Goal: Information Seeking & Learning: Learn about a topic

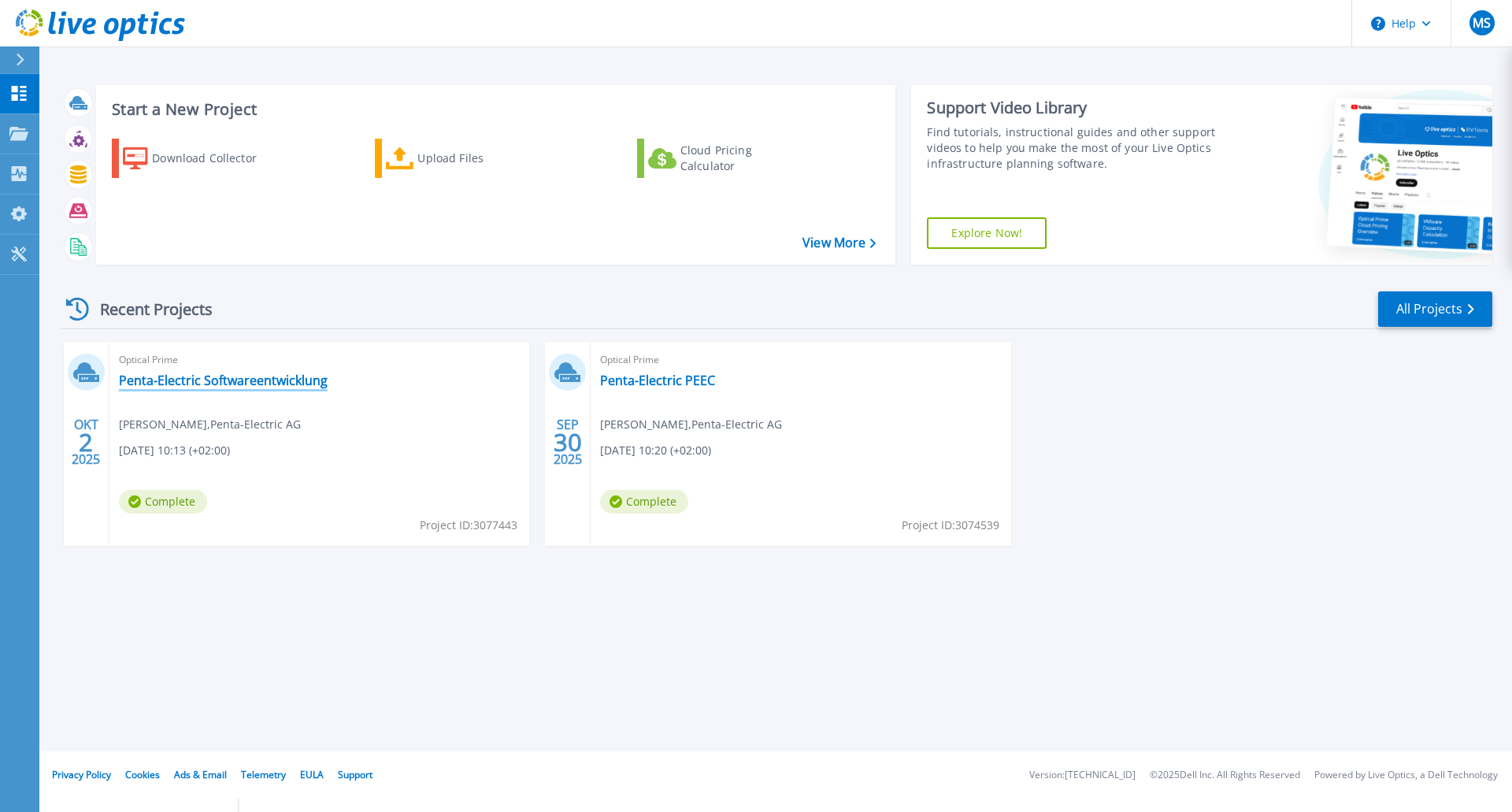
click at [247, 383] on link "Penta-Electric Softwareentwicklung" at bounding box center [223, 380] width 209 height 16
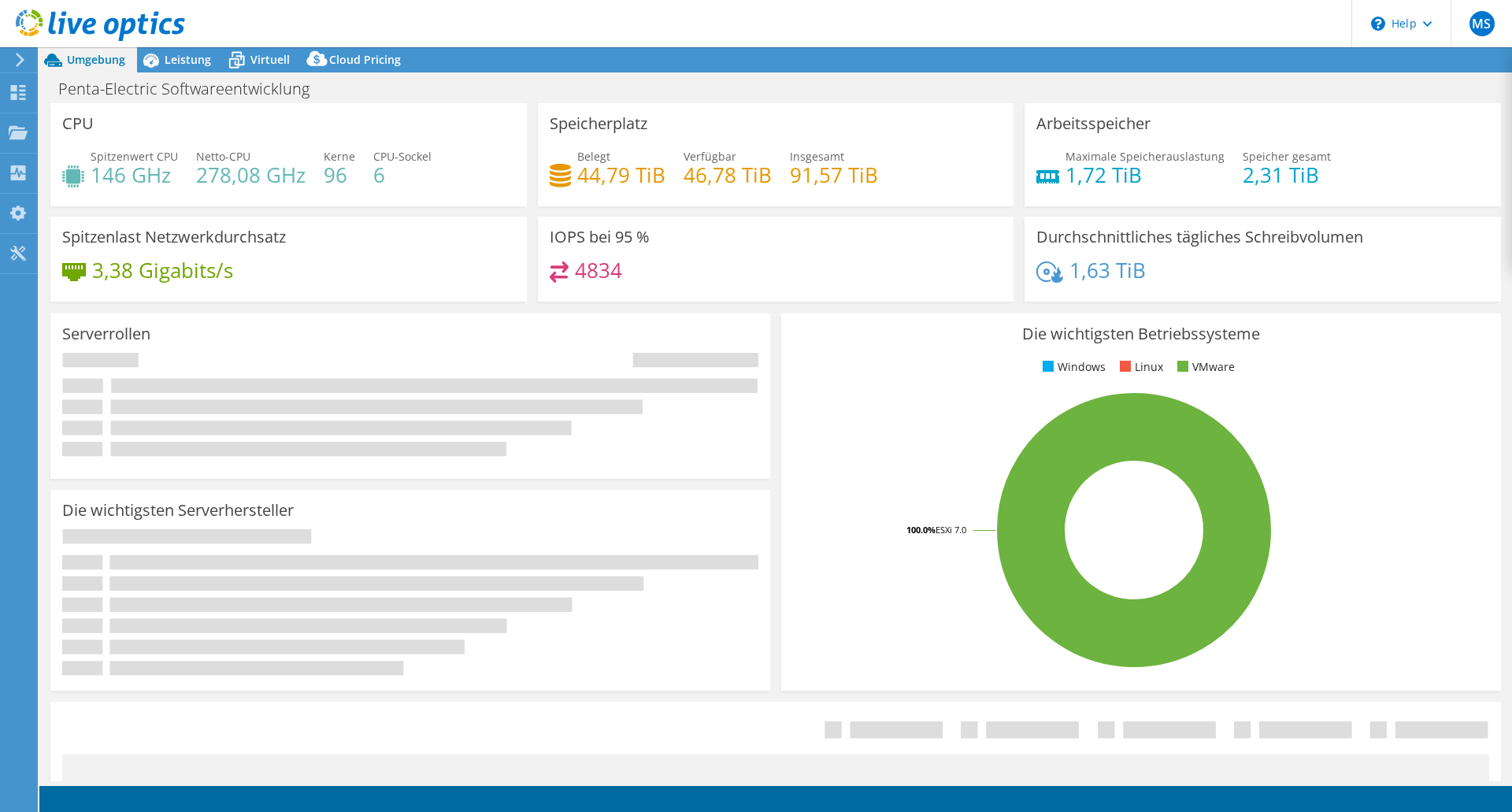
select select "USD"
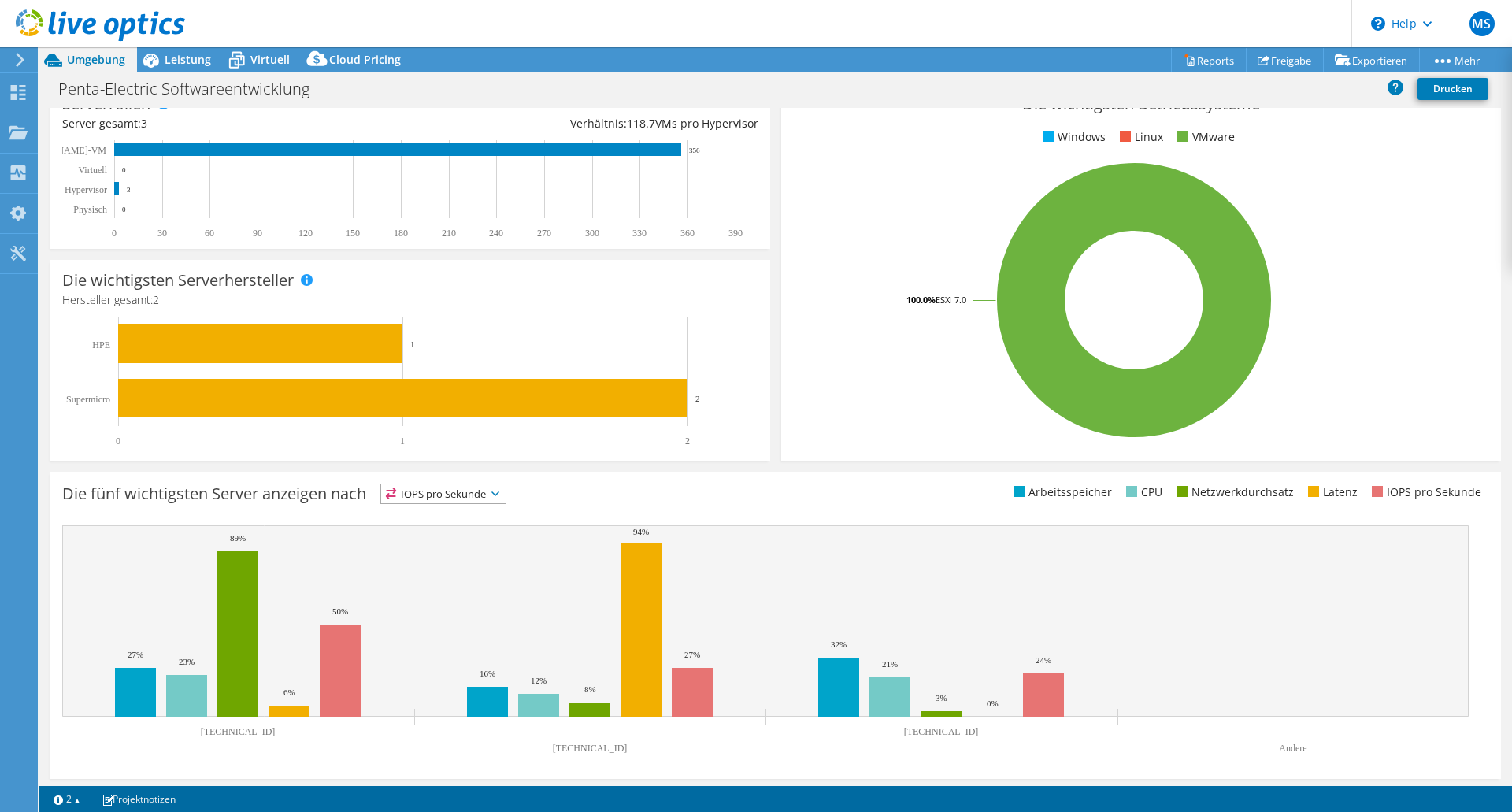
scroll to position [240, 0]
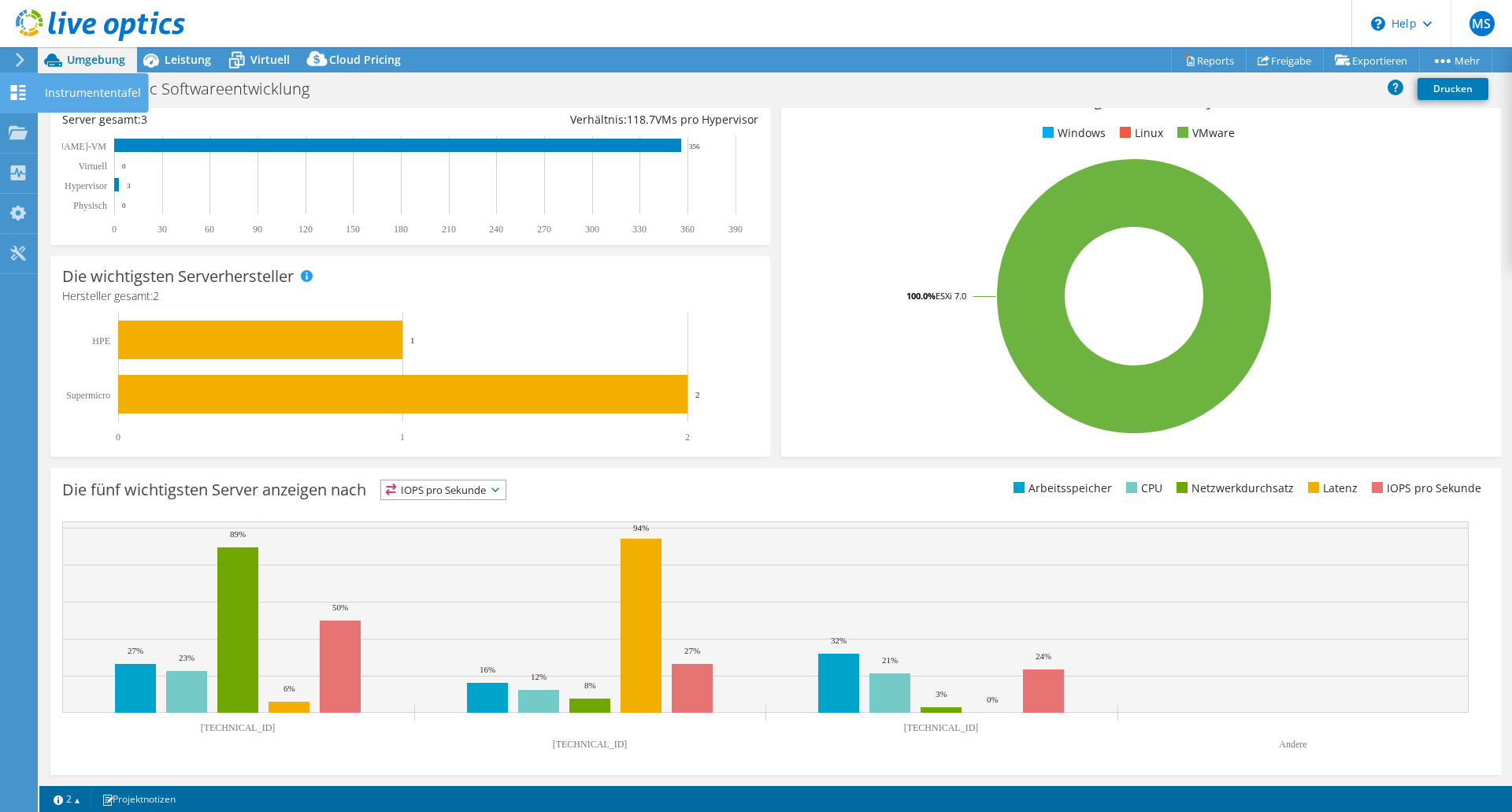
click at [17, 91] on use at bounding box center [19, 92] width 15 height 15
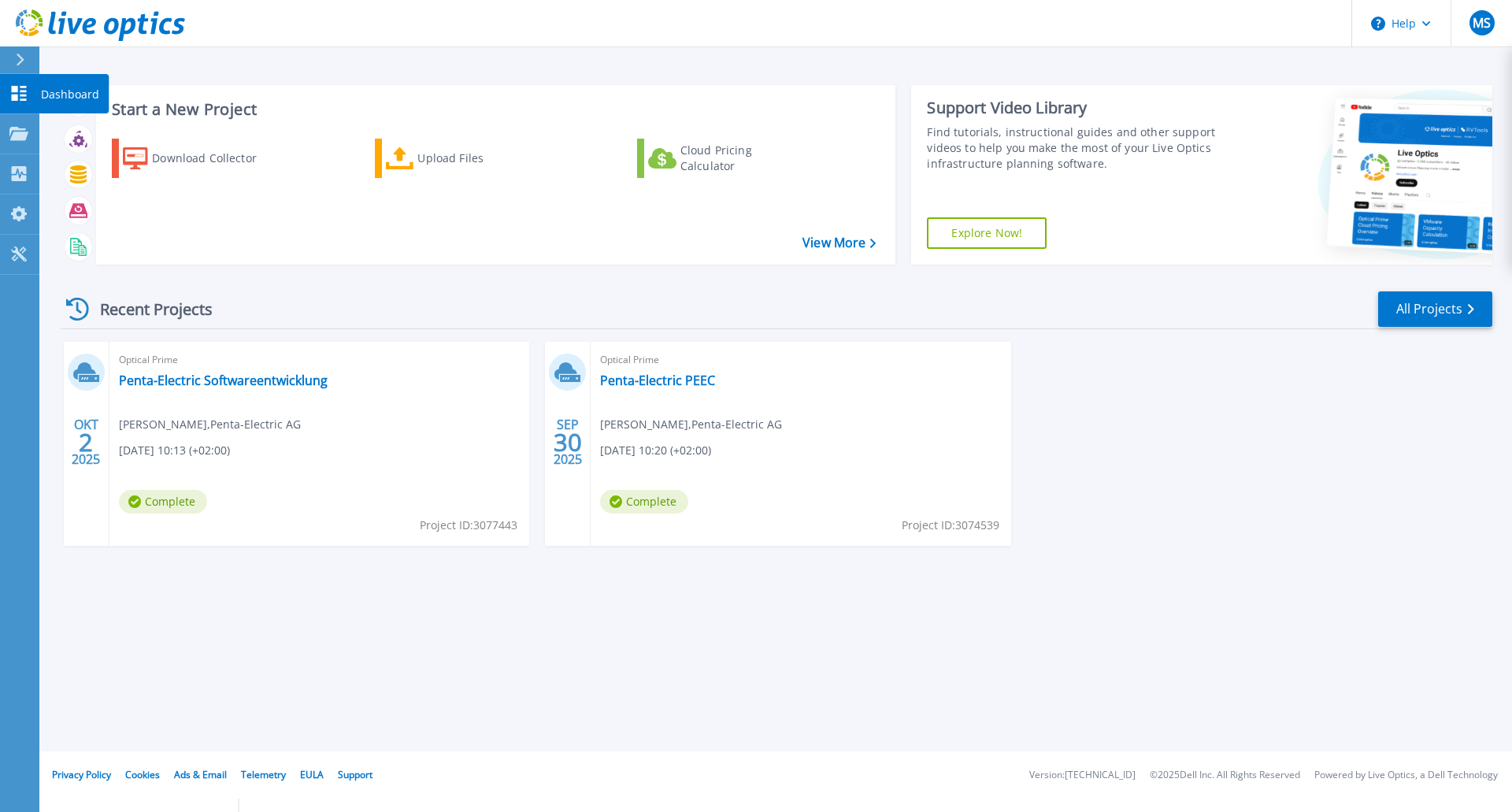
click at [23, 66] on div at bounding box center [26, 60] width 26 height 26
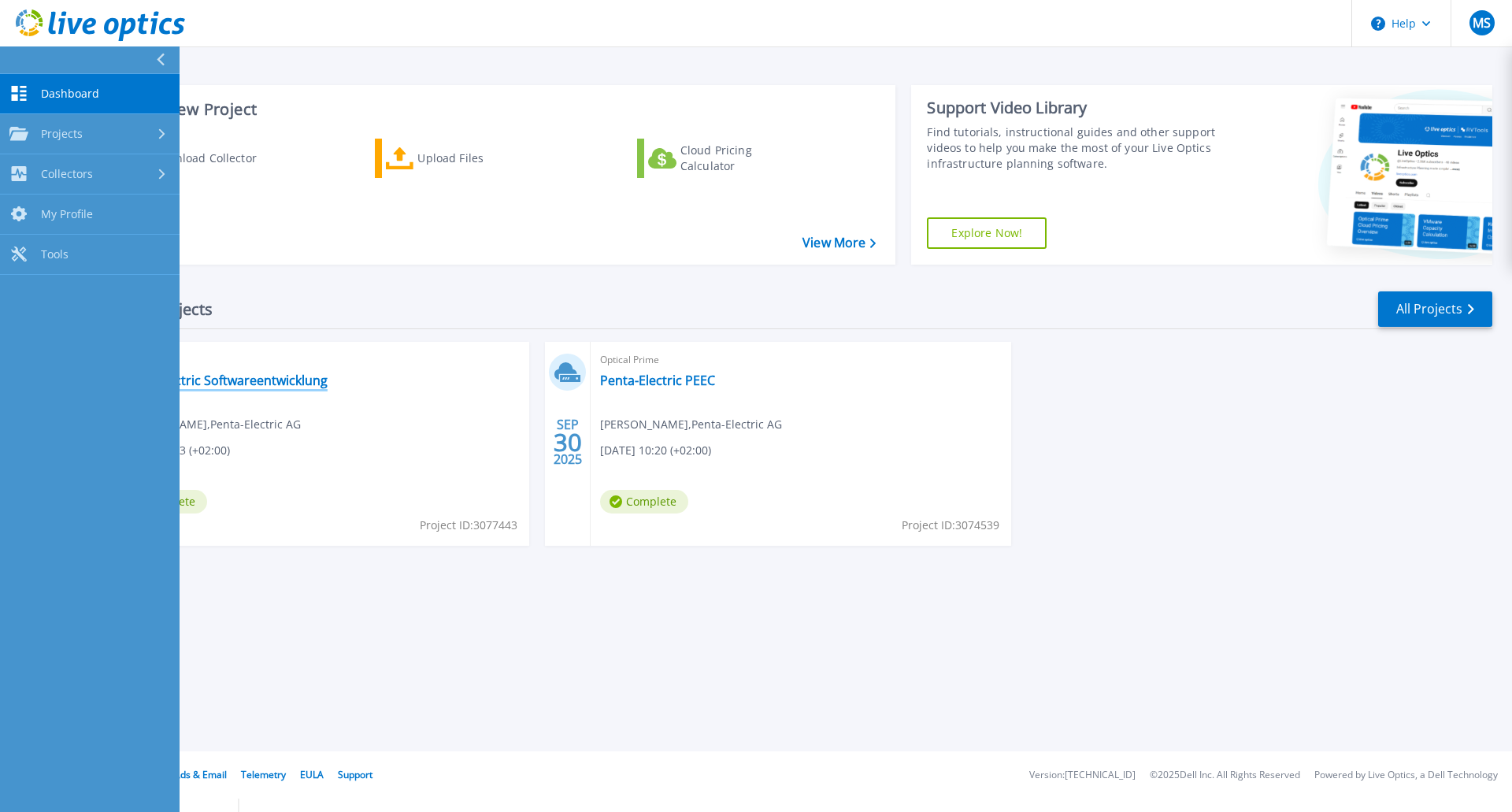
click at [275, 384] on link "Penta-Electric Softwareentwicklung" at bounding box center [223, 380] width 209 height 16
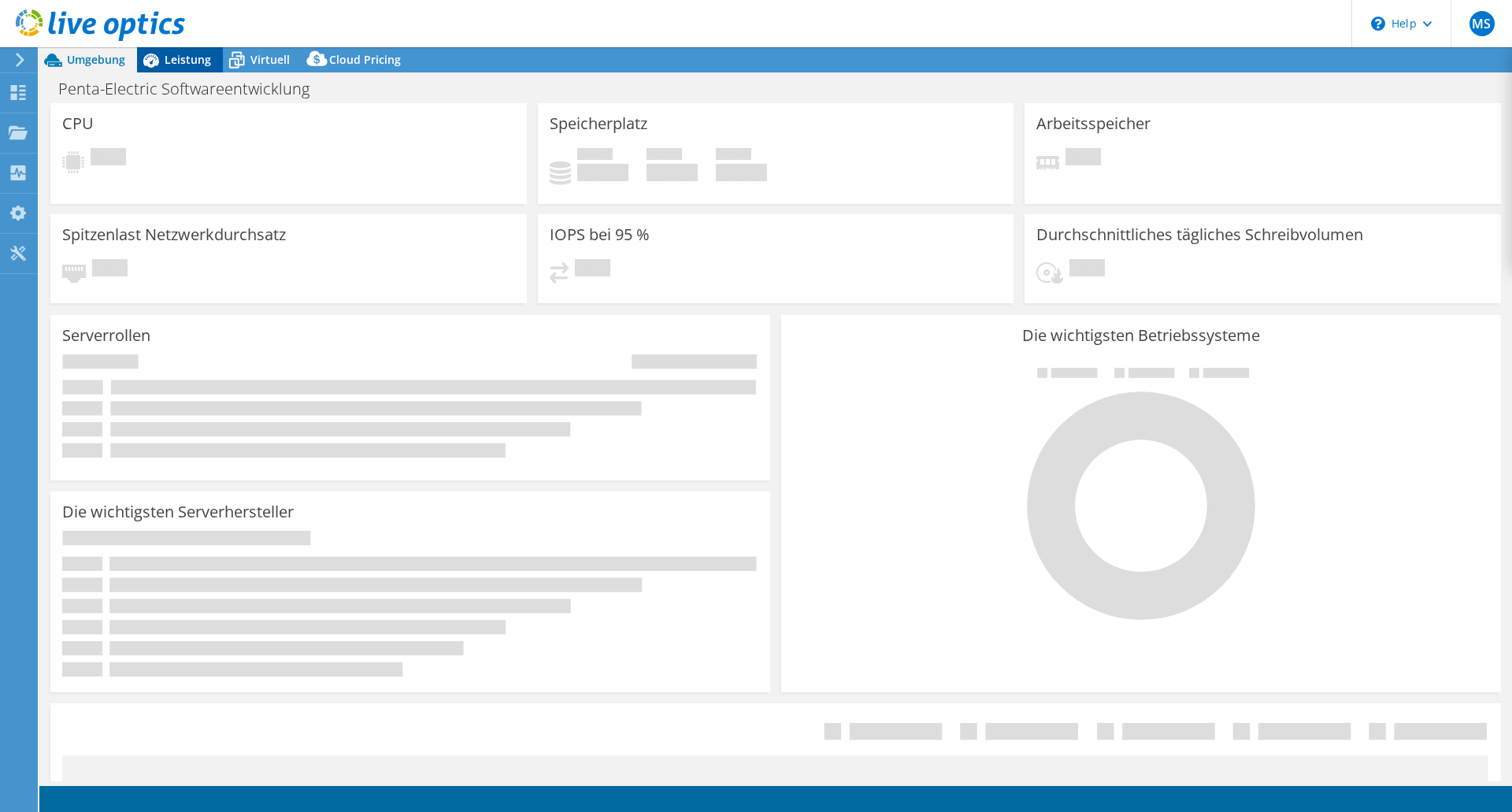
click at [176, 56] on span "Leistung" at bounding box center [188, 59] width 47 height 15
select select "USD"
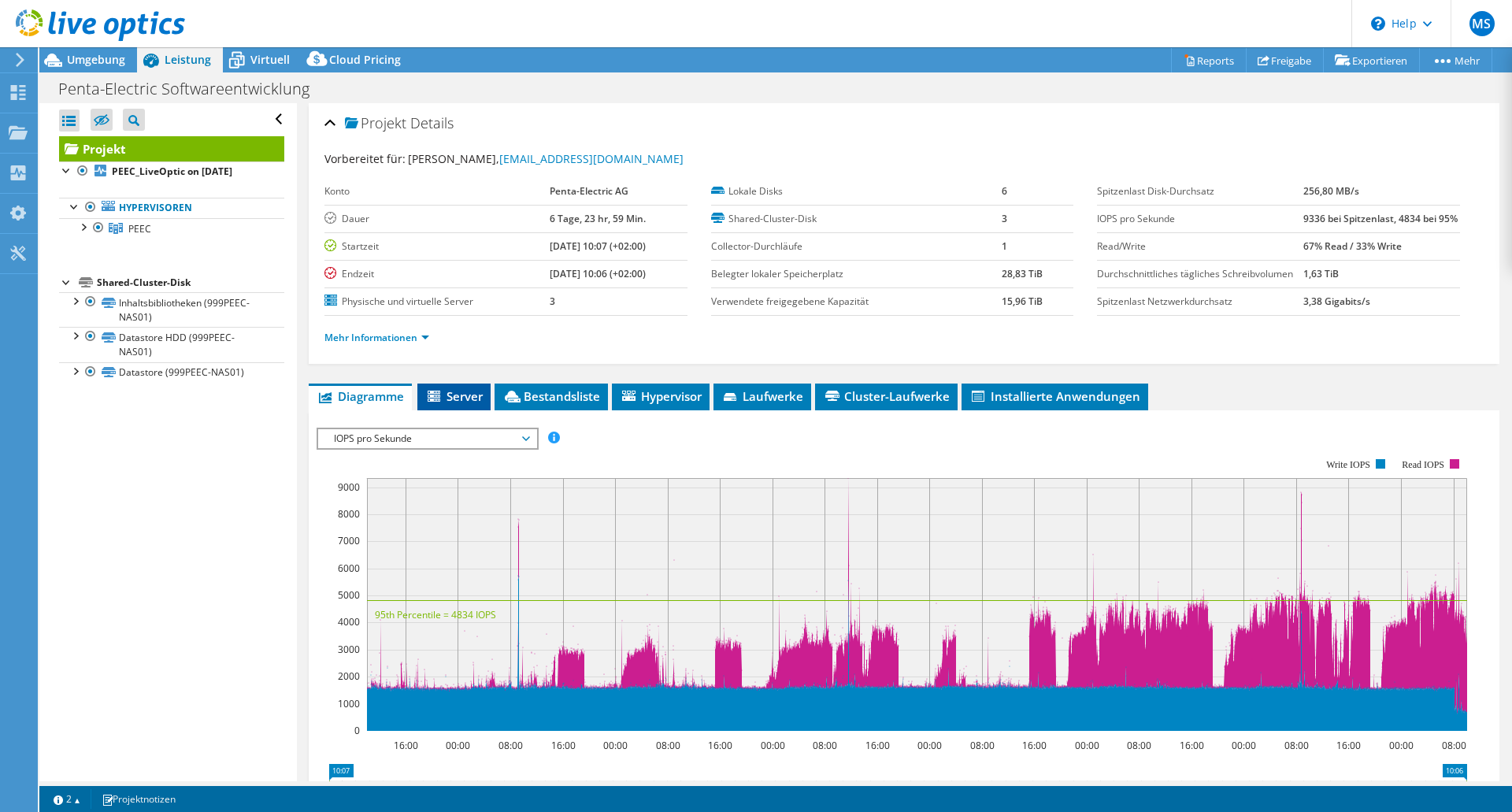
click at [479, 404] on span "Server" at bounding box center [453, 396] width 57 height 16
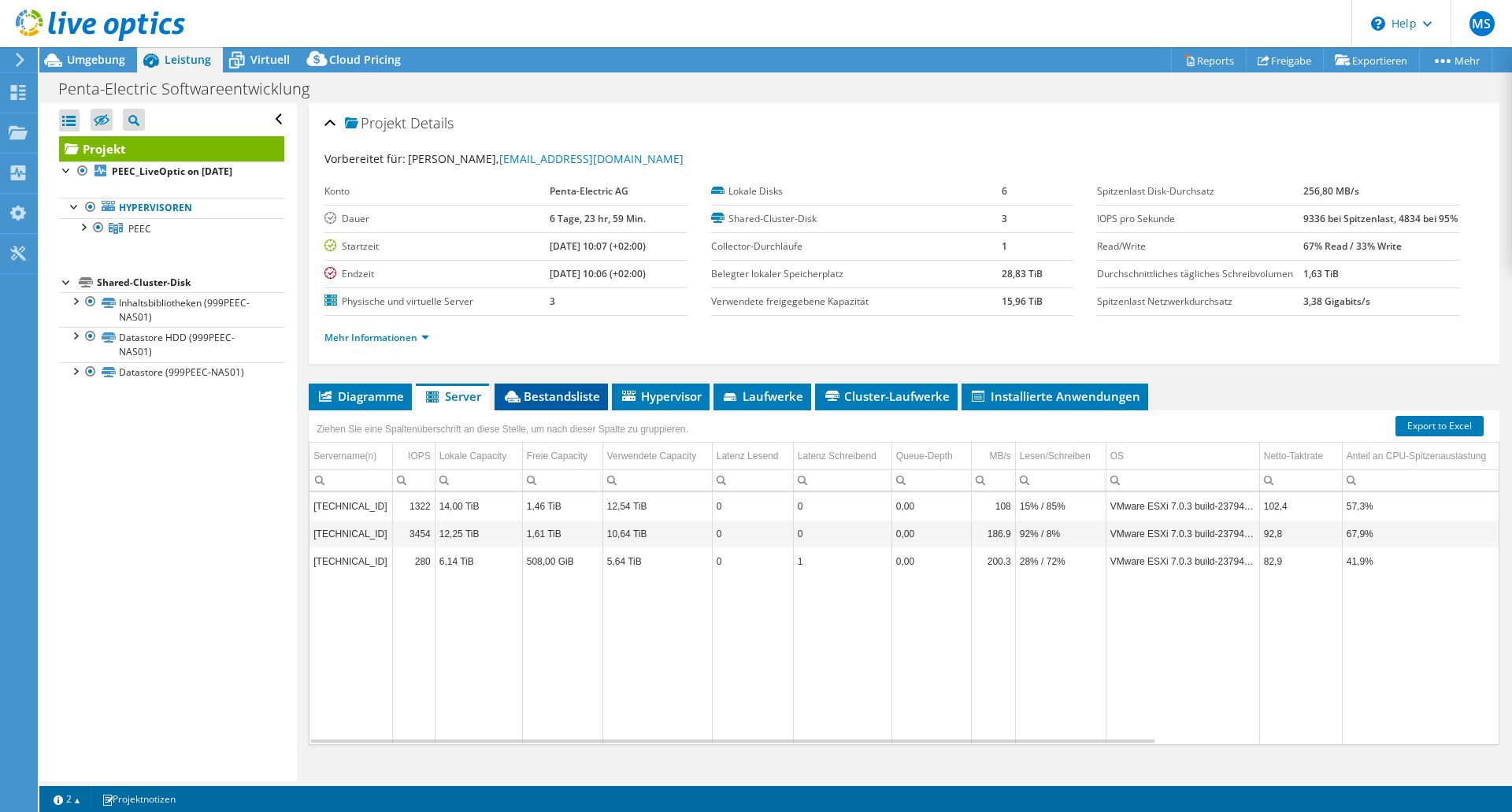
click at [532, 404] on span "Bestandsliste" at bounding box center [551, 396] width 98 height 16
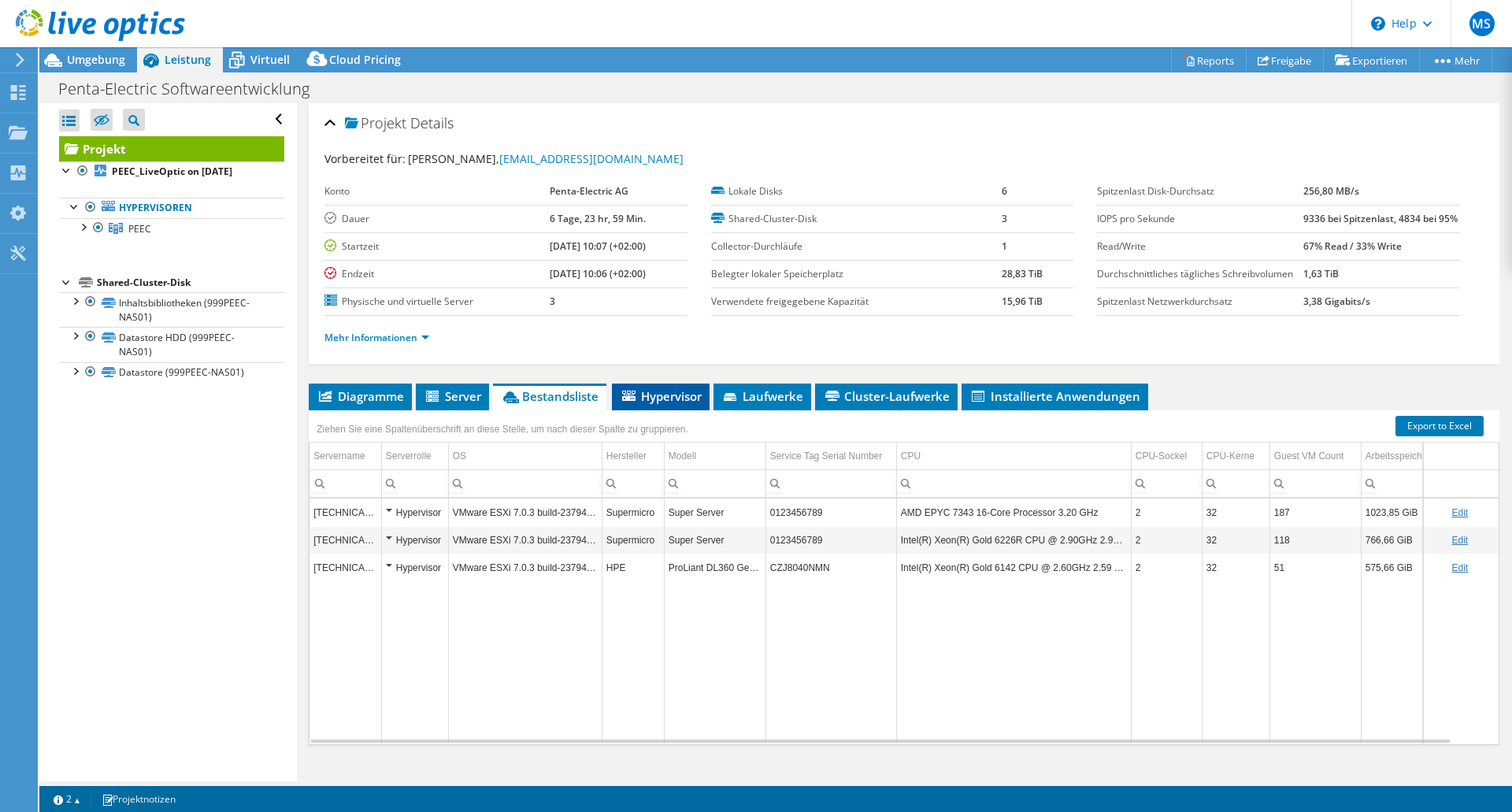
click at [694, 404] on span "Hypervisor" at bounding box center [660, 396] width 82 height 16
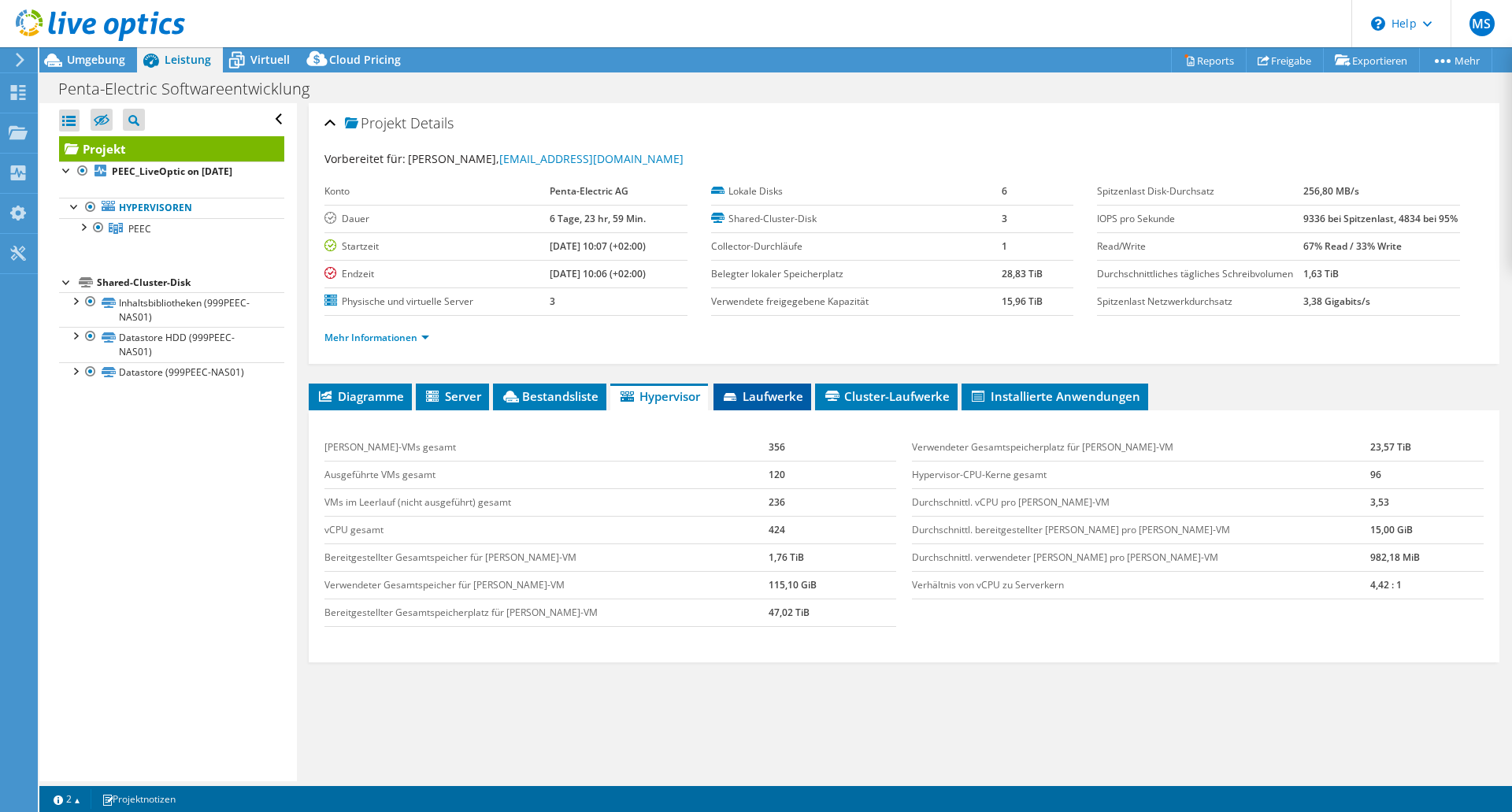
drag, startPoint x: 756, startPoint y: 424, endPoint x: 768, endPoint y: 431, distance: 13.9
click at [756, 404] on span "Laufwerke" at bounding box center [762, 396] width 82 height 16
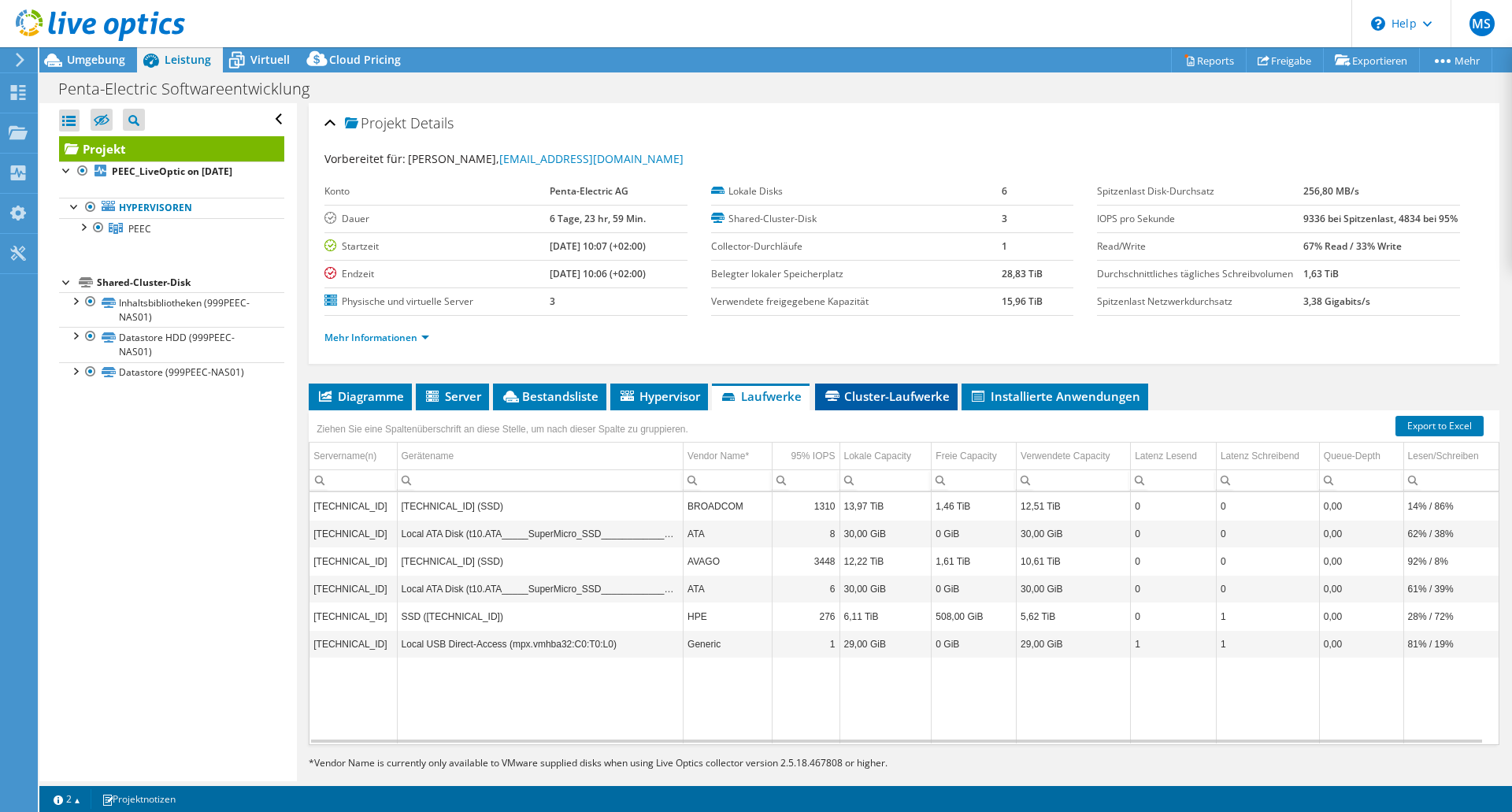
click at [912, 404] on span "Cluster-Laufwerke" at bounding box center [886, 396] width 127 height 16
